Goal: Task Accomplishment & Management: Use online tool/utility

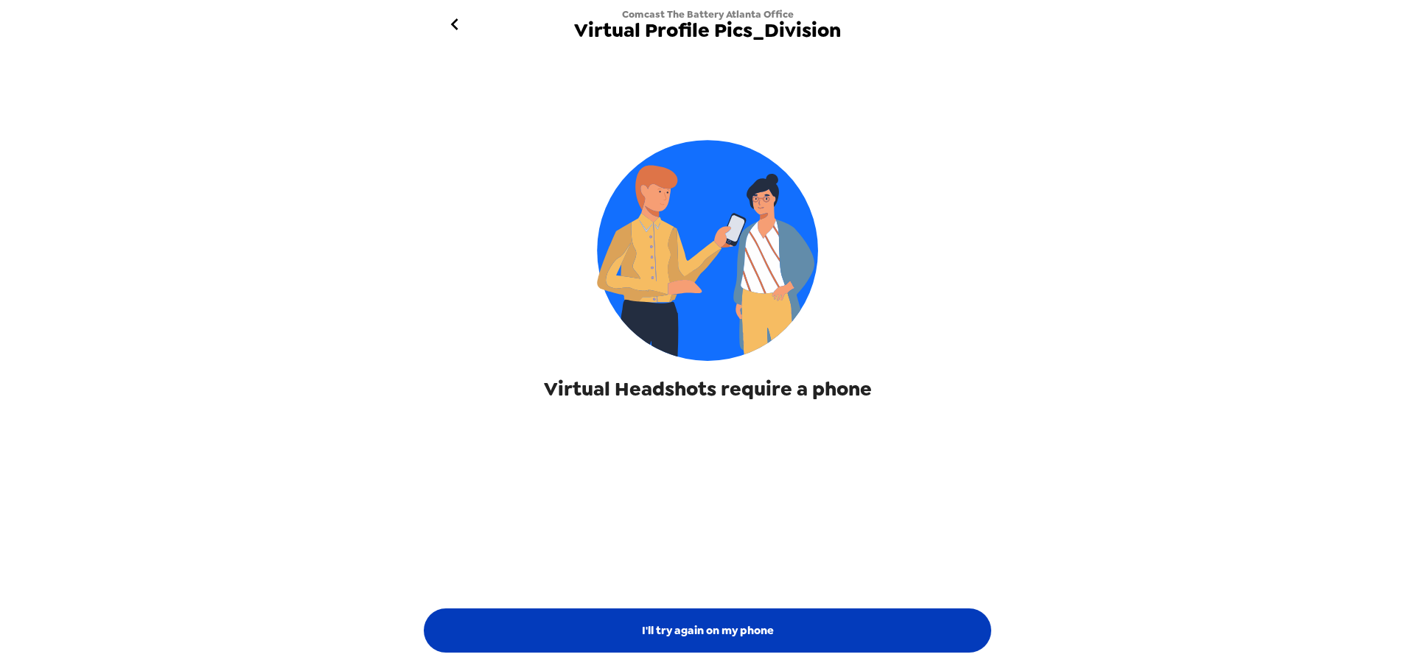
click at [693, 640] on button "I'll try again on my phone" at bounding box center [707, 631] width 567 height 44
